Goal: Task Accomplishment & Management: Use online tool/utility

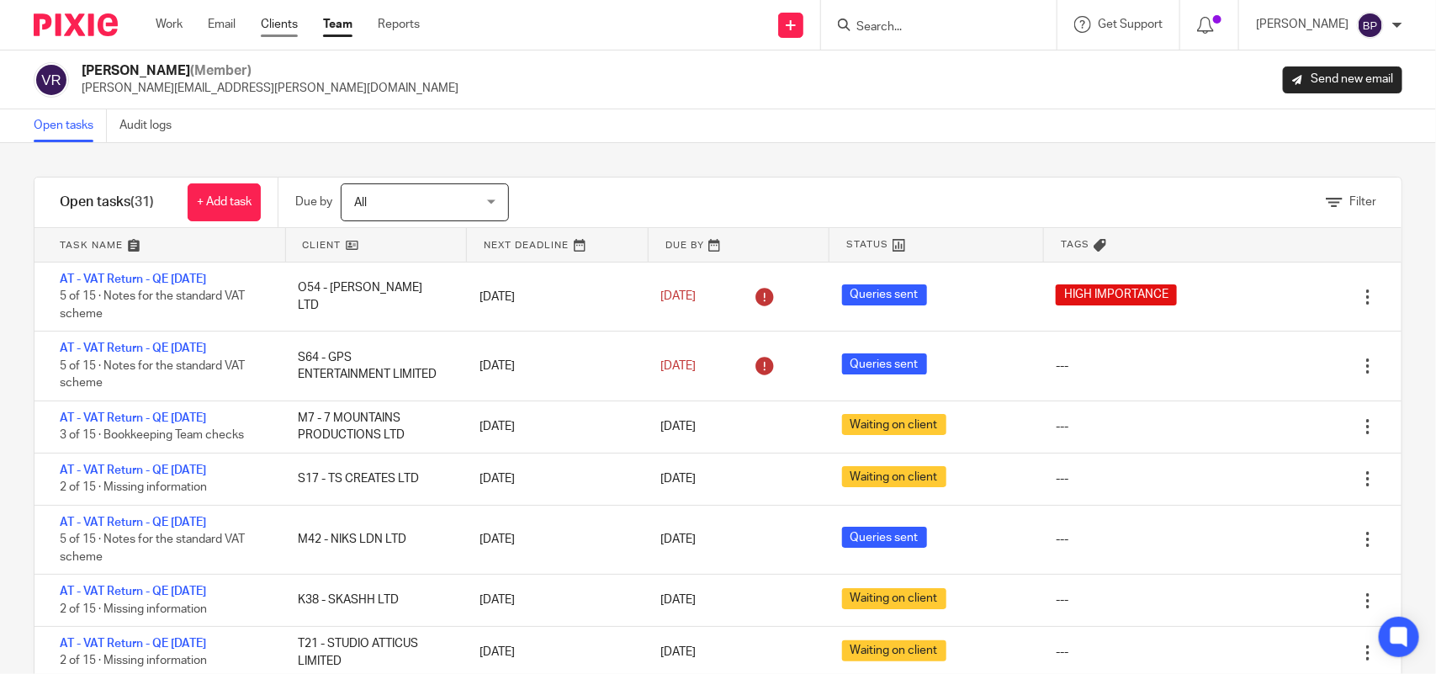
scroll to position [98, 0]
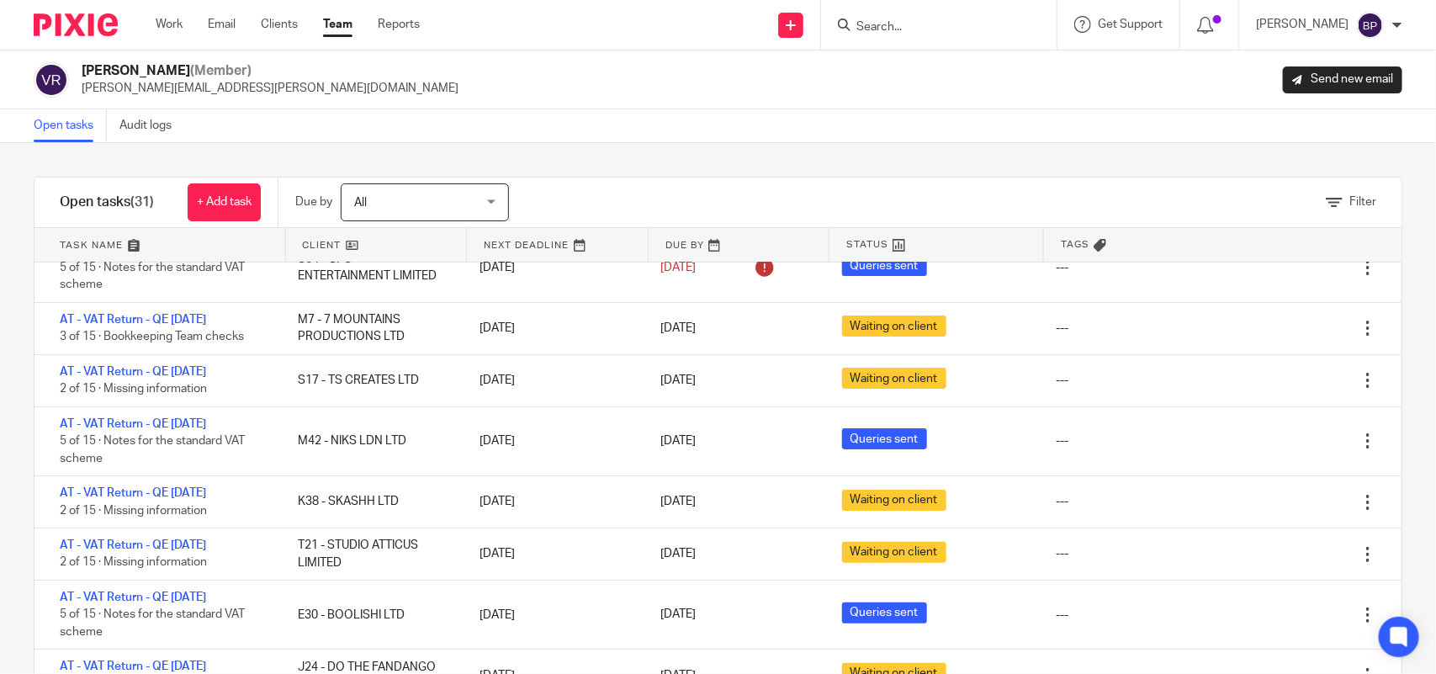
click at [772, 143] on div "Filter tasks Only show tasks matching all of these conditions 1 Client name Is …" at bounding box center [718, 408] width 1436 height 531
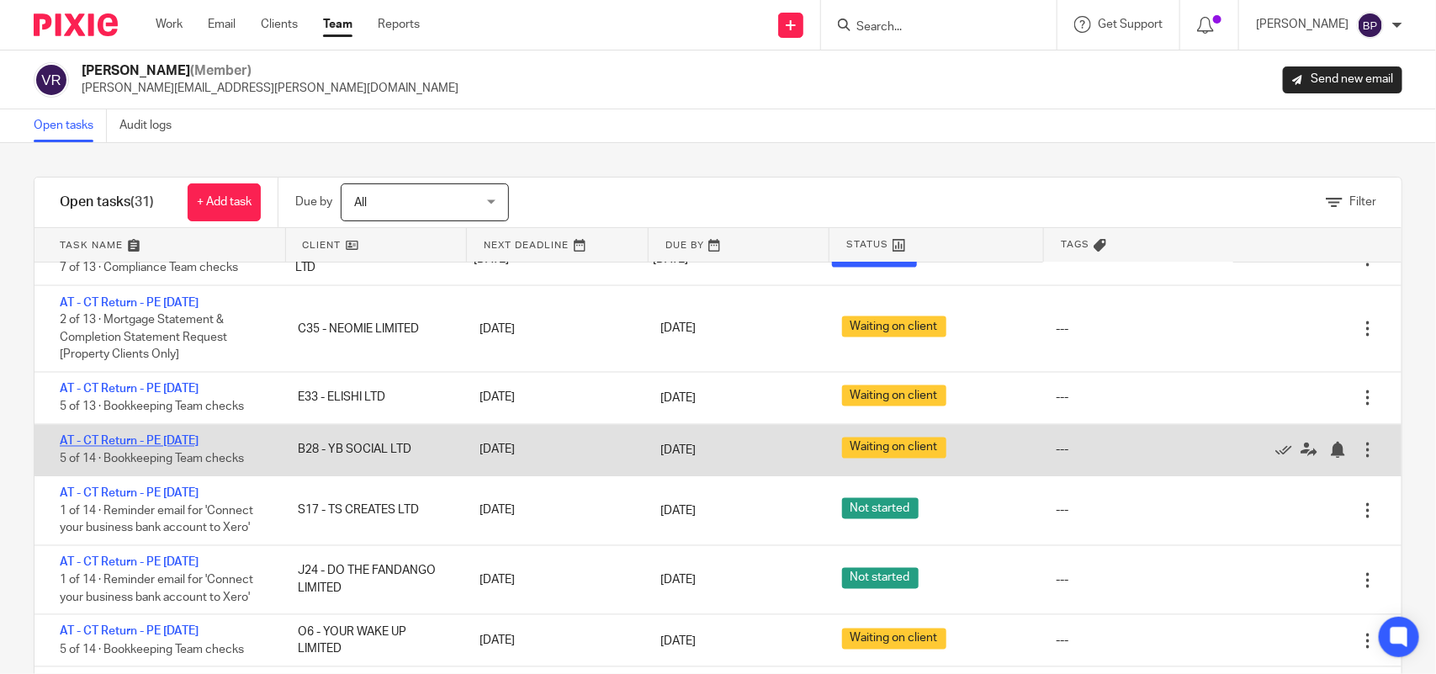
click at [199, 448] on link "AT - CT Return - PE 31-07-2025" at bounding box center [129, 442] width 139 height 12
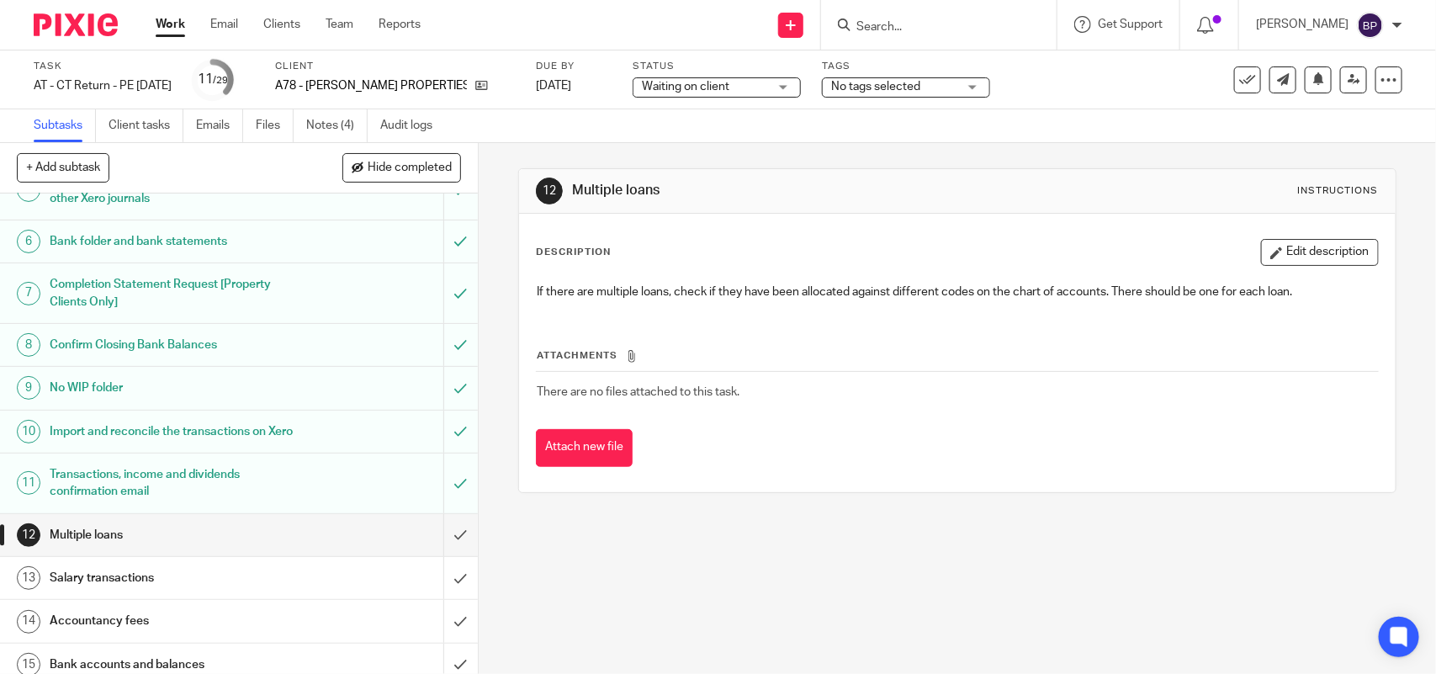
scroll to position [210, 0]
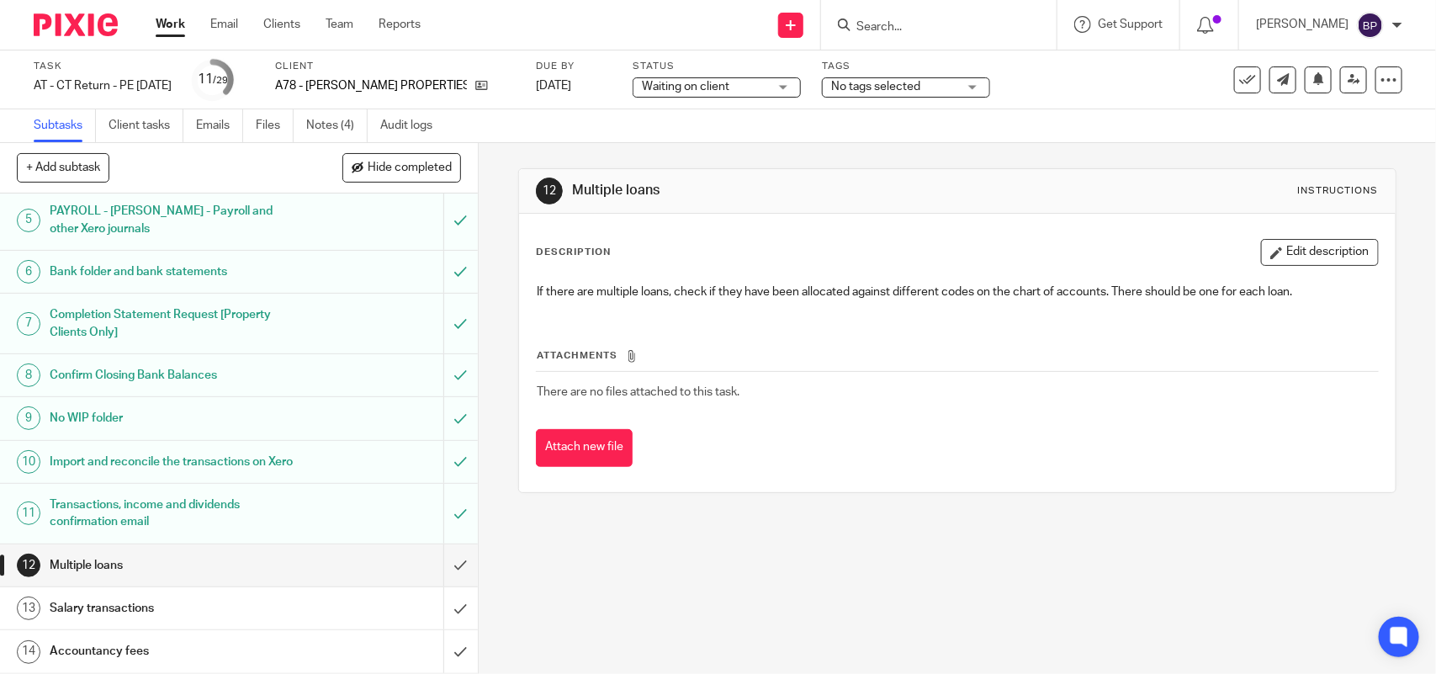
click at [228, 274] on h1 "Bank folder and bank statements" at bounding box center [176, 271] width 252 height 25
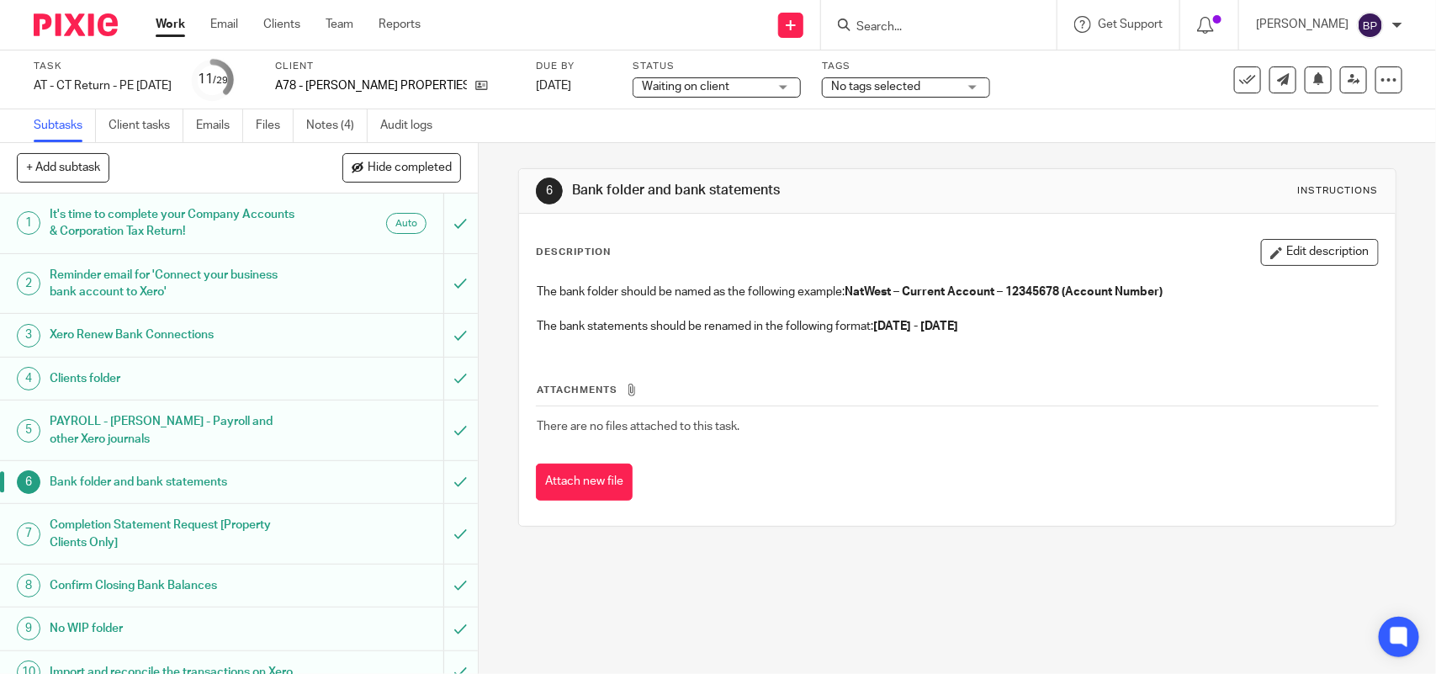
drag, startPoint x: 875, startPoint y: 328, endPoint x: 1084, endPoint y: 322, distance: 208.7
click at [1084, 322] on p "The bank statements should be renamed in the following format: [DATE] - [DATE]" at bounding box center [957, 326] width 841 height 17
click at [169, 10] on div "Work Email Clients Team Reports Work Email Clients Team Reports Settings" at bounding box center [292, 25] width 307 height 50
click at [169, 19] on link "Work" at bounding box center [170, 24] width 29 height 17
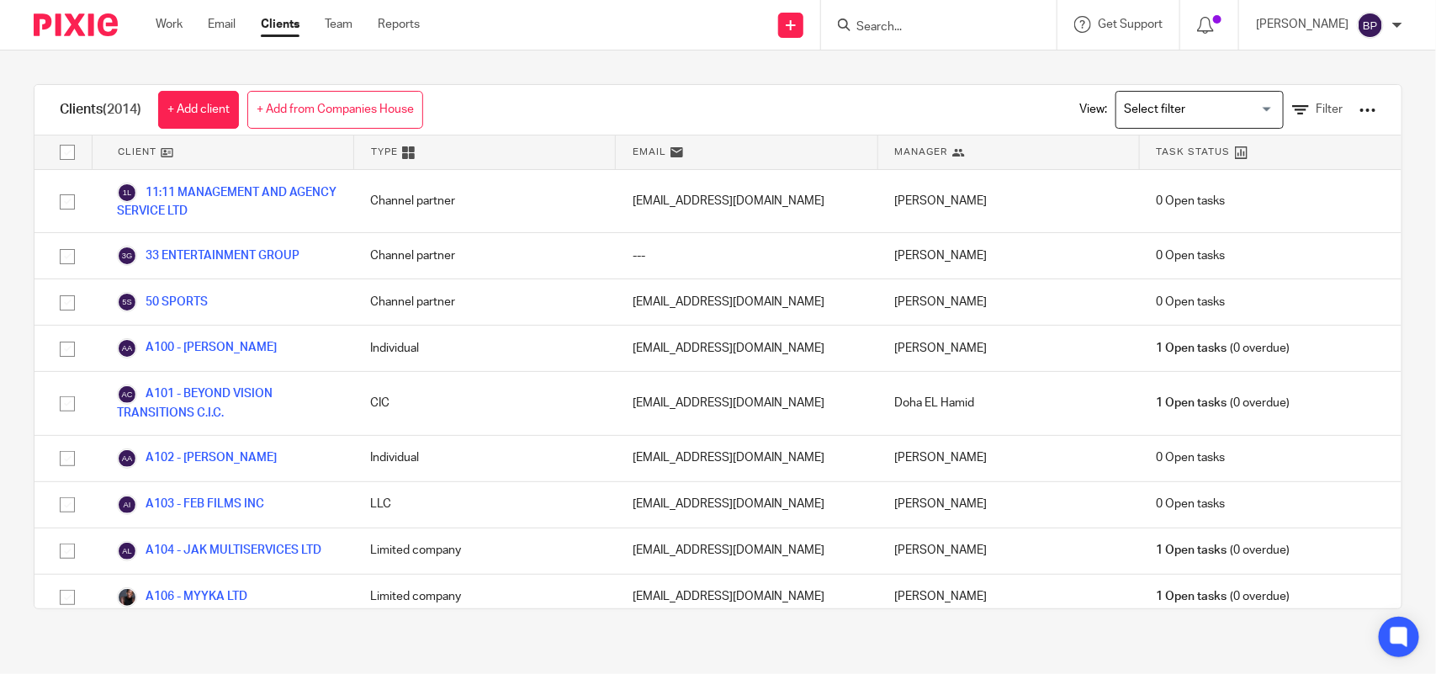
click at [932, 24] on input "Search" at bounding box center [930, 27] width 151 height 15
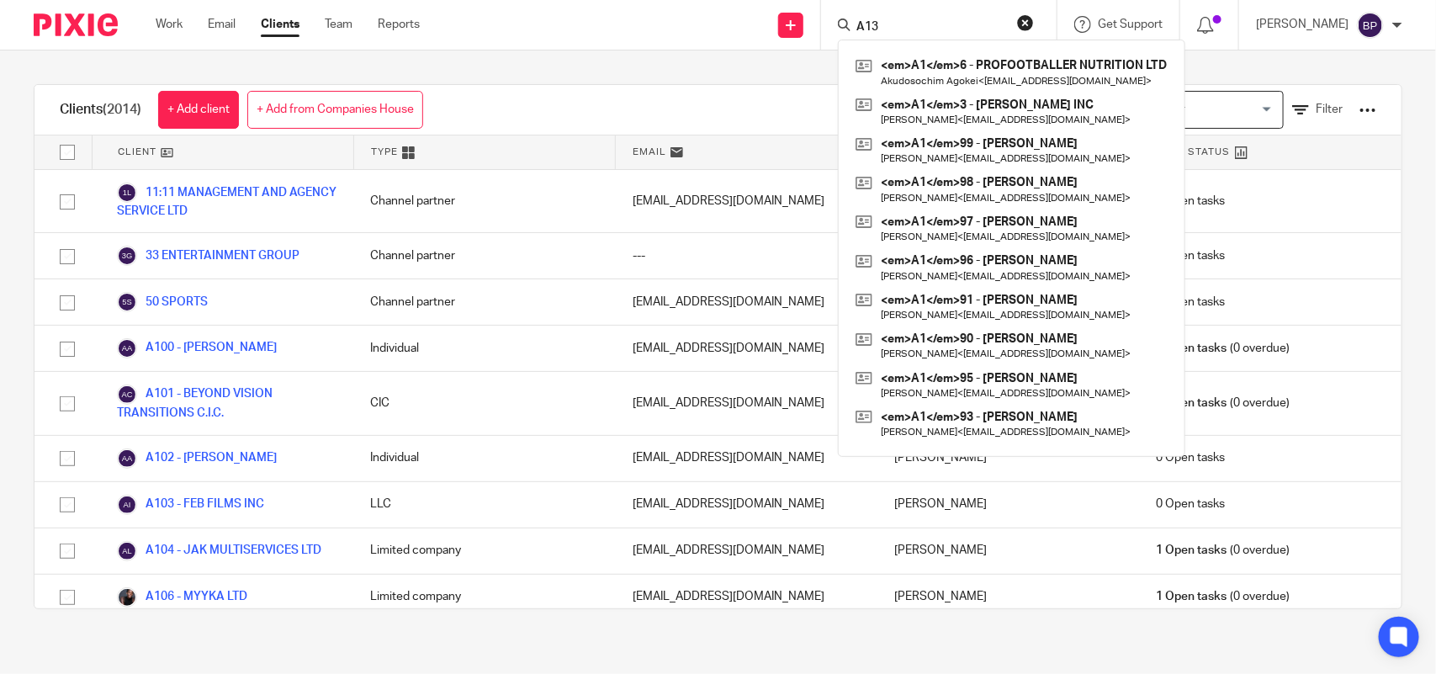
type input "A135"
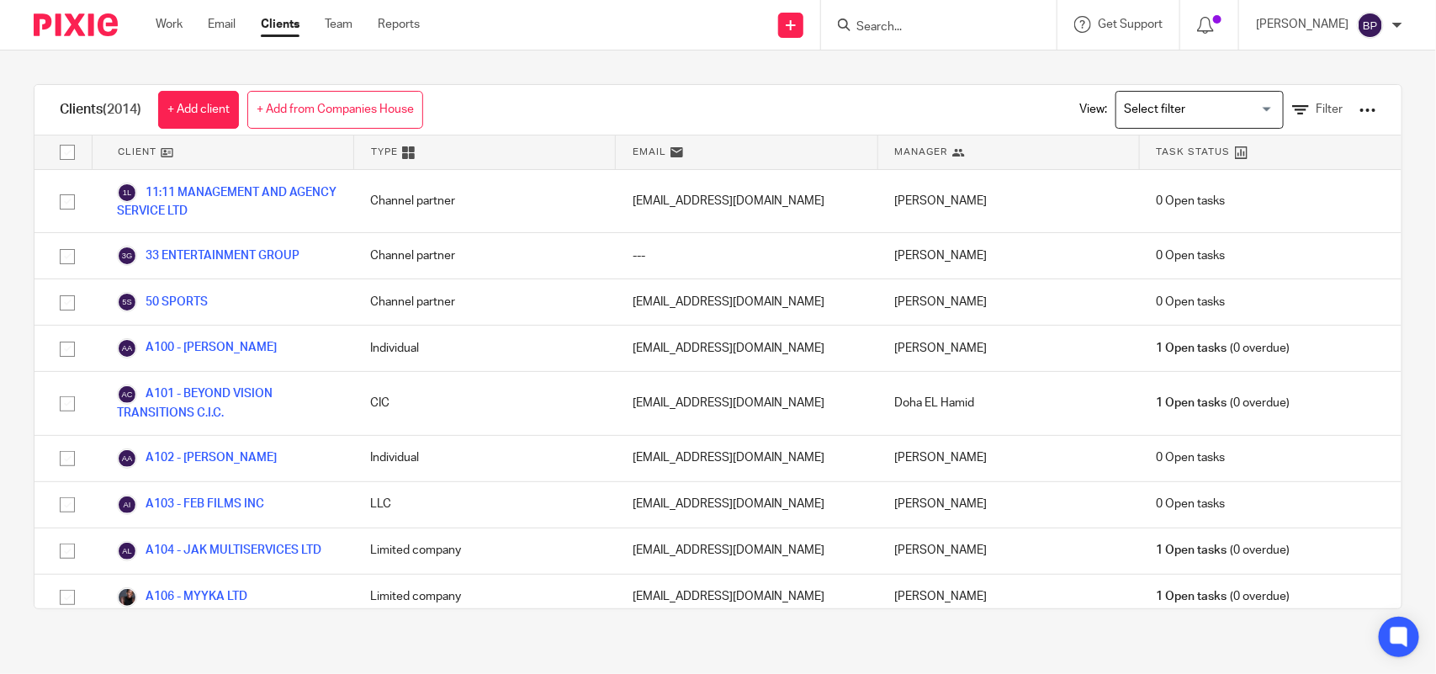
click at [701, 91] on div "Clients (2014) + Add client + Add from Companies House View: Loading... Filter" at bounding box center [717, 110] width 1367 height 50
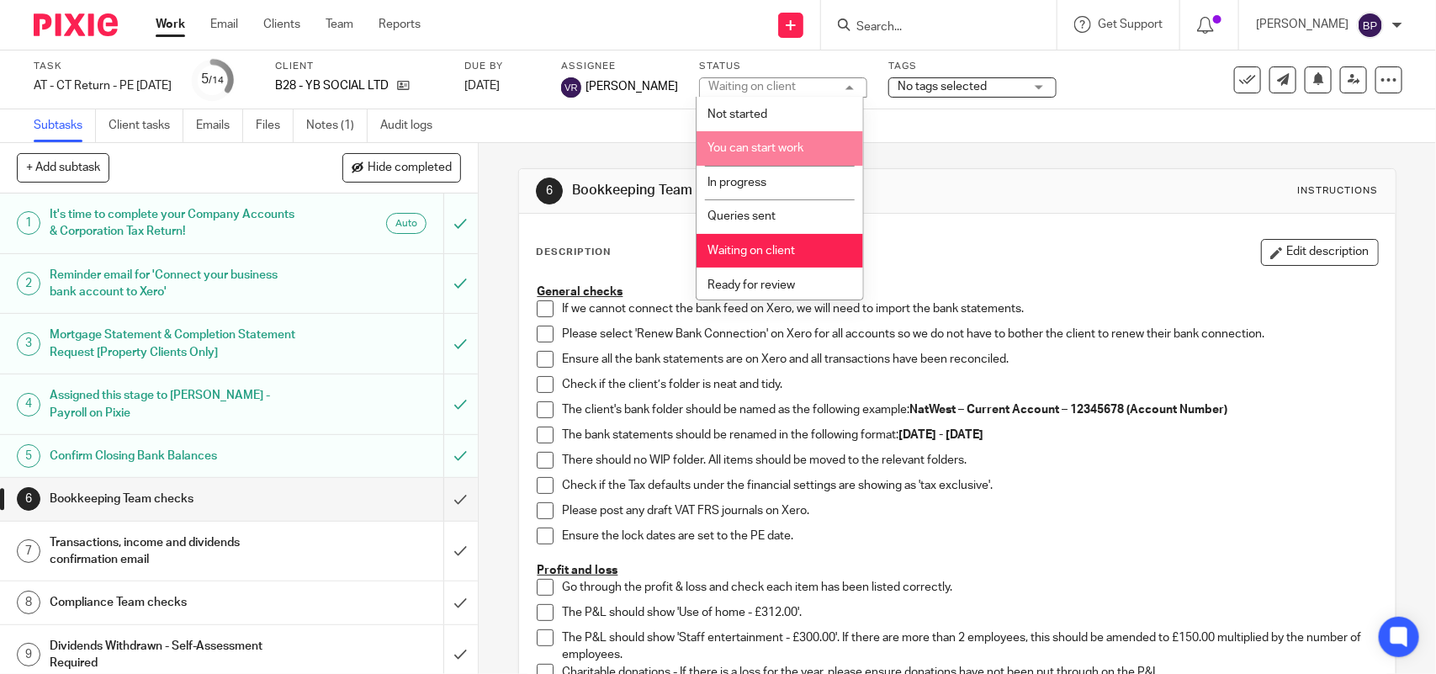
click at [787, 146] on span "You can start work" at bounding box center [756, 148] width 96 height 12
